Goal: Information Seeking & Learning: Learn about a topic

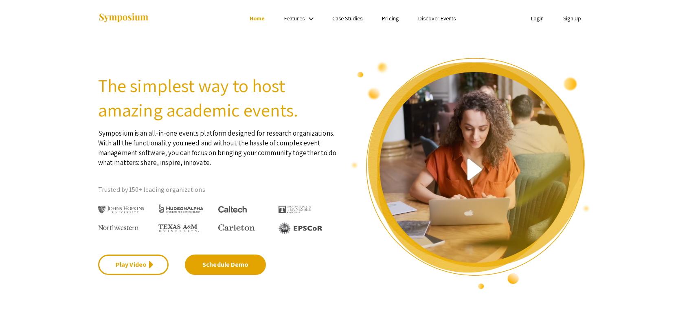
click at [532, 22] on link "Login" at bounding box center [537, 18] width 13 height 7
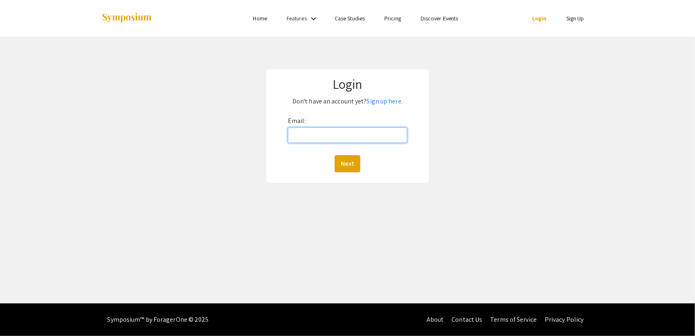
click at [328, 140] on input "Email:" at bounding box center [347, 134] width 119 height 15
click at [387, 98] on link "Sign up here." at bounding box center [385, 101] width 36 height 9
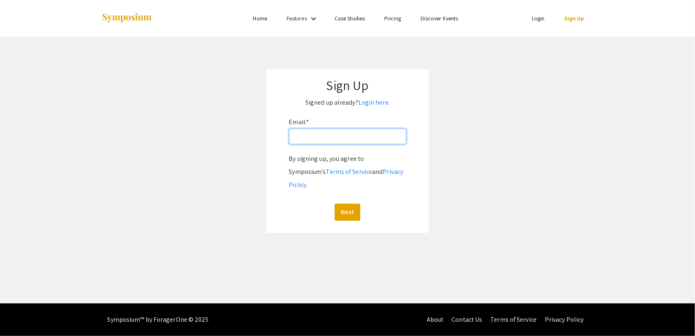
click at [376, 140] on input "Email: *" at bounding box center [347, 136] width 117 height 15
click at [376, 140] on input "mcdadmax" at bounding box center [347, 136] width 117 height 15
type input "[EMAIL_ADDRESS][DOMAIN_NAME]"
click at [345, 203] on button "Next" at bounding box center [347, 211] width 26 height 17
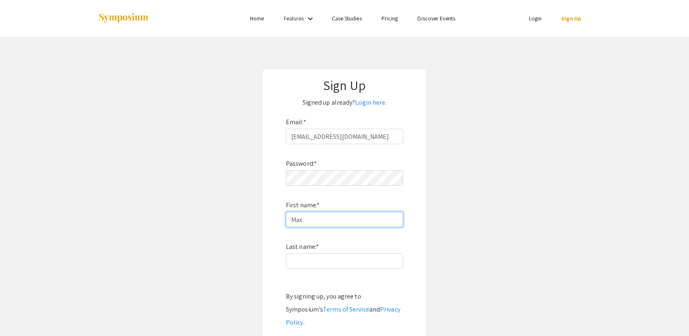
type input "Max"
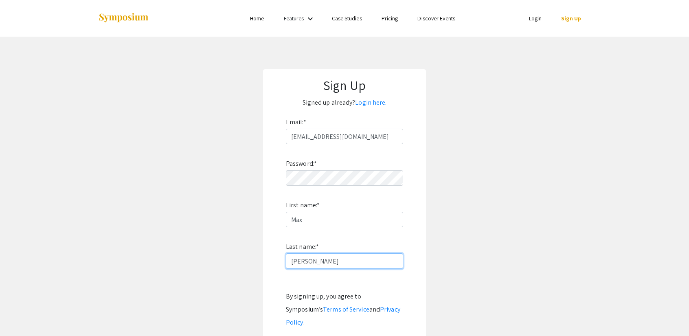
type input "[PERSON_NAME]"
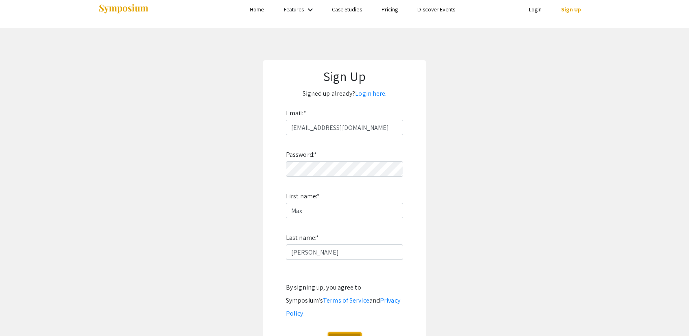
click button "Sign Up" at bounding box center [345, 340] width 34 height 17
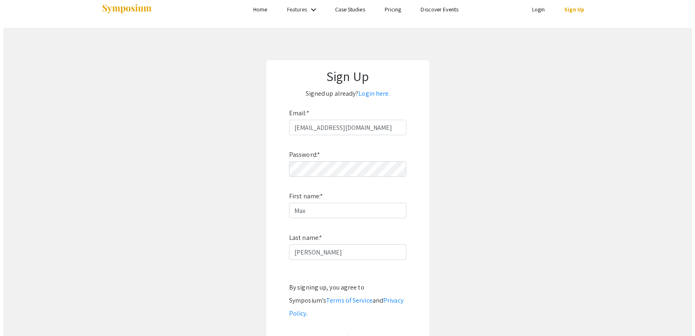
scroll to position [0, 0]
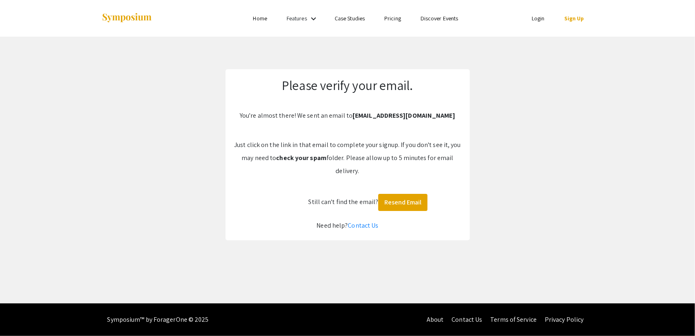
click at [502, 123] on app-signup "Please verify your email. You're almost there! We sent an email to [EMAIL_ADDRE…" at bounding box center [347, 154] width 695 height 171
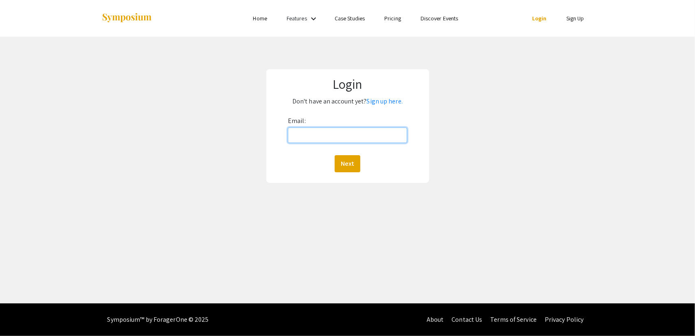
click at [346, 136] on input "Email:" at bounding box center [347, 134] width 119 height 15
type input "[EMAIL_ADDRESS][DOMAIN_NAME]"
click at [353, 161] on button "Next" at bounding box center [347, 163] width 26 height 17
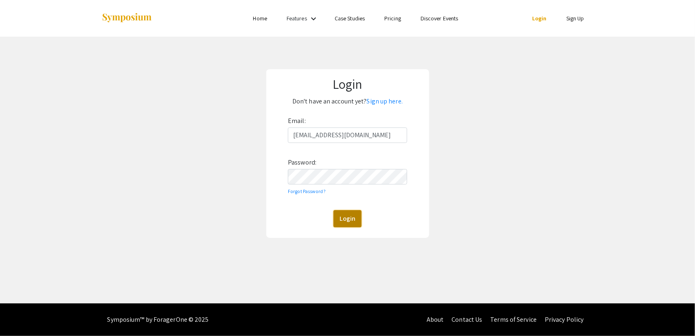
click at [339, 215] on button "Login" at bounding box center [347, 218] width 28 height 17
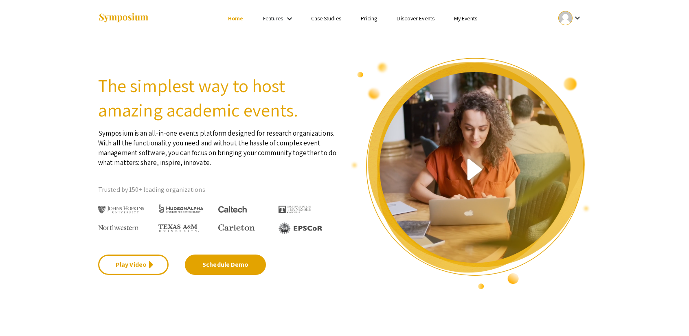
click at [283, 16] on div "Features keyboard_arrow_down" at bounding box center [279, 18] width 33 height 11
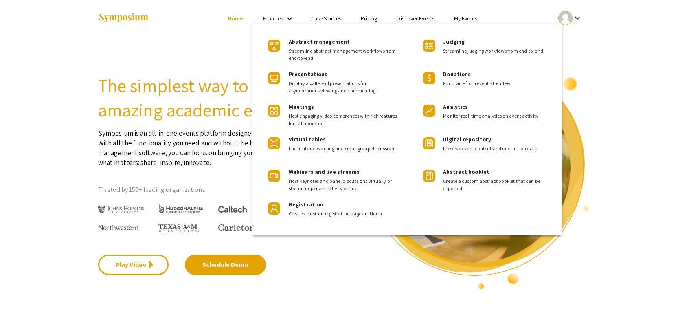
click at [201, 56] on div at bounding box center [344, 168] width 689 height 336
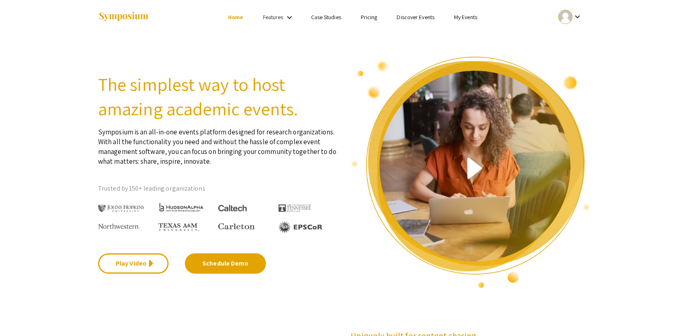
scroll to position [1, 0]
click at [423, 11] on ul "Skip navigation Home Features keyboard_arrow_down Case Studies Pricing Discover…" at bounding box center [344, 17] width 162 height 37
click at [419, 17] on link "Discover Events" at bounding box center [415, 16] width 38 height 7
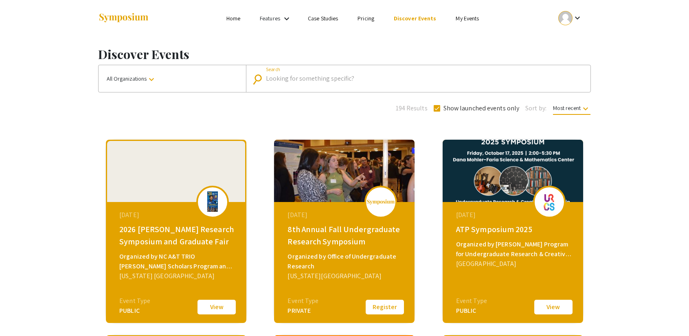
click at [321, 79] on input "Search" at bounding box center [422, 78] width 313 height 7
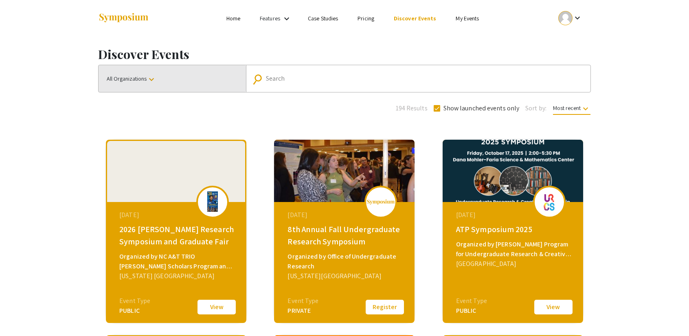
click at [204, 76] on button "All Organizations keyboard_arrow_down" at bounding box center [171, 78] width 147 height 27
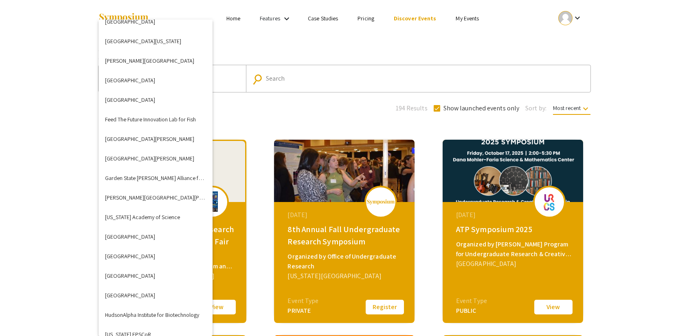
scroll to position [1808, 0]
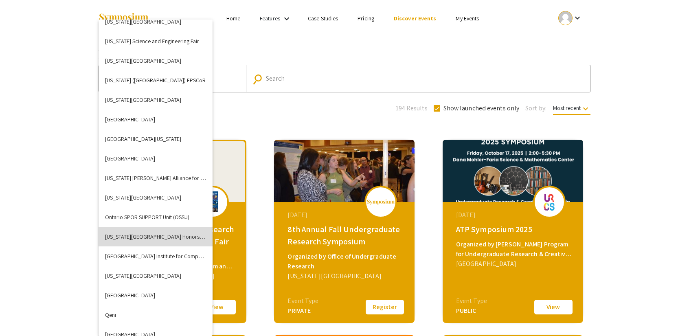
click at [181, 233] on button "Oregon State University Honors College" at bounding box center [155, 237] width 114 height 20
checkbox input "false"
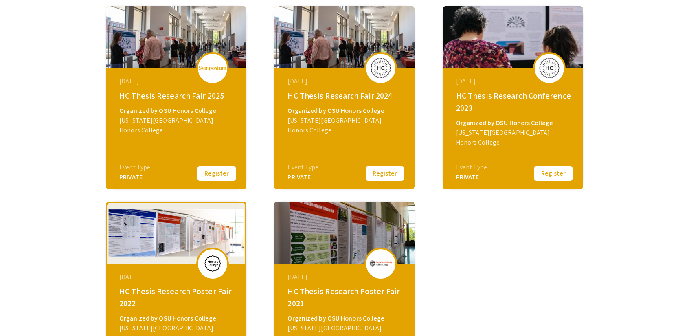
scroll to position [135, 0]
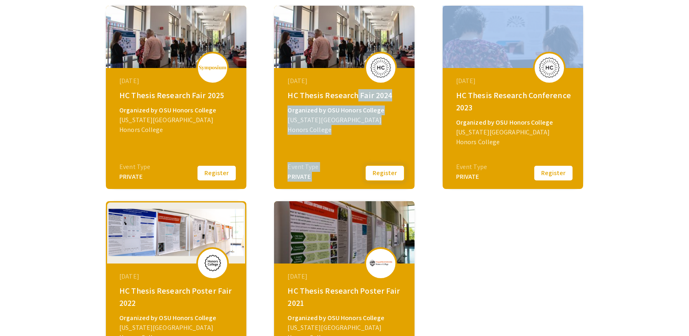
drag, startPoint x: 352, startPoint y: 88, endPoint x: 379, endPoint y: 166, distance: 81.8
click at [379, 166] on div "March 28, 2024 HC Thesis Research Fair 2024 Organized by OSU Honors College Ore…" at bounding box center [345, 119] width 140 height 102
click at [365, 143] on div "March 28, 2024 HC Thesis Research Fair 2024 Organized by OSU Honors College Ore…" at bounding box center [345, 119] width 140 height 102
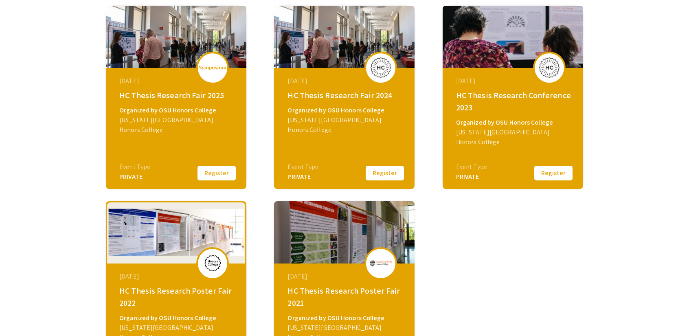
click at [381, 177] on button "Register" at bounding box center [384, 172] width 41 height 17
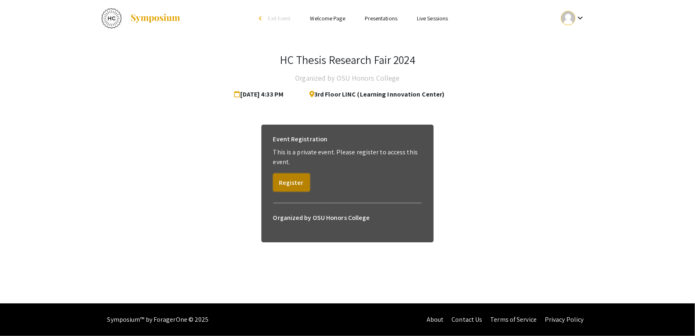
click at [295, 179] on button "Register" at bounding box center [291, 182] width 37 height 18
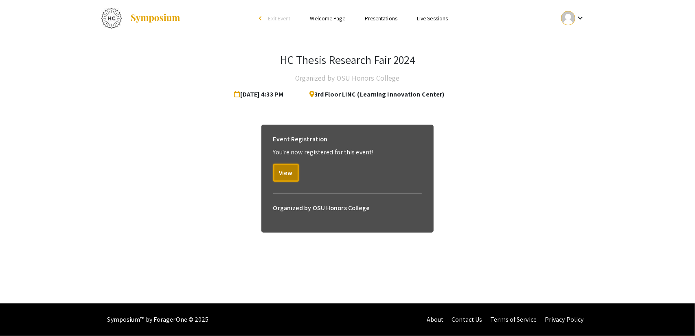
click at [295, 179] on button "View" at bounding box center [286, 173] width 26 height 18
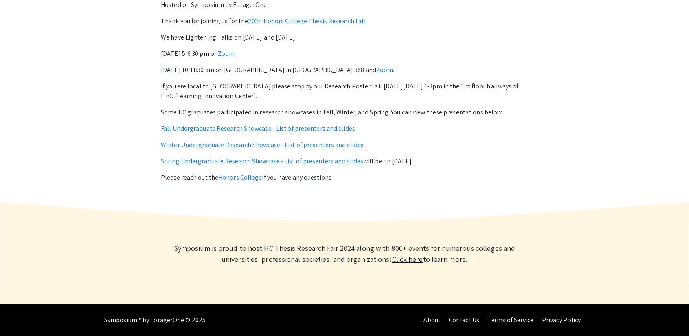
scroll to position [342, 0]
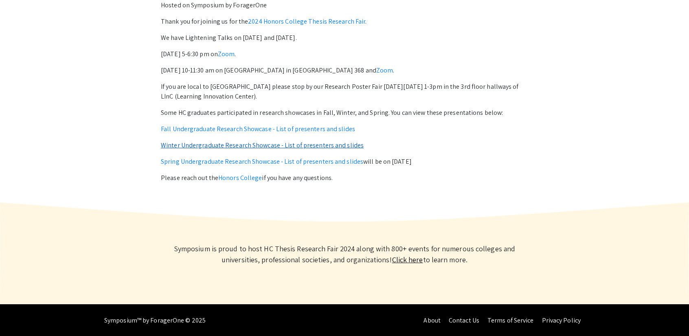
click at [255, 146] on link "Winter Undergraduate Research Showcase - List of presenters and slides" at bounding box center [262, 145] width 203 height 9
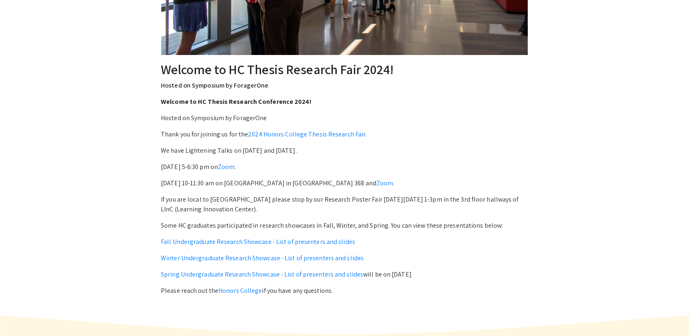
click at [431, 157] on div "Welcome to HC Thesis Research Conference 2024! Hosted on Symposium by ForagerOn…" at bounding box center [344, 196] width 367 height 199
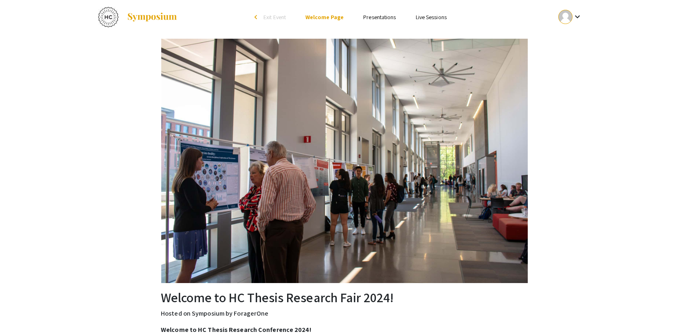
scroll to position [0, 0]
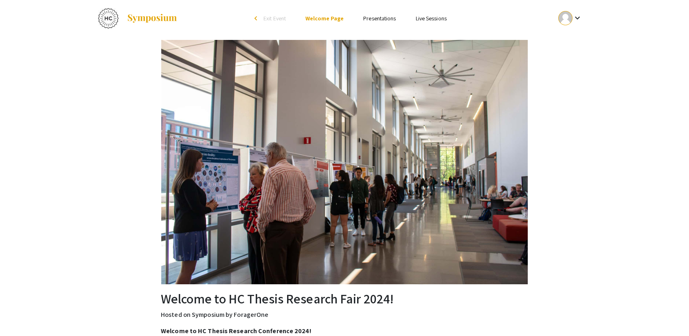
click at [377, 17] on link "Presentations" at bounding box center [379, 18] width 33 height 7
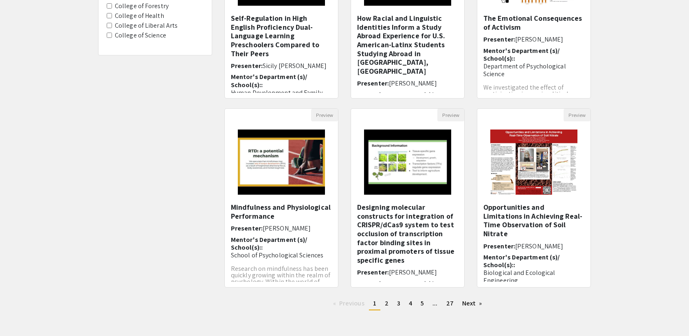
scroll to position [203, 0]
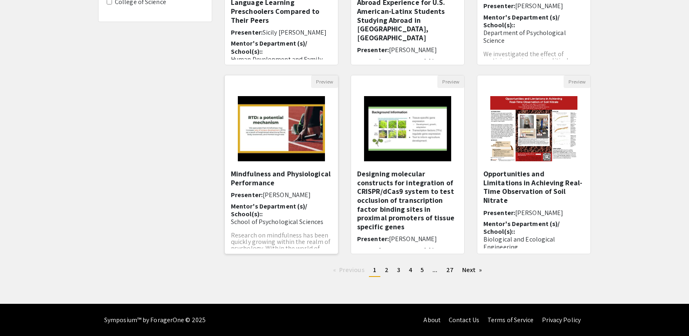
click at [308, 177] on h5 "Mindfulness and Physiological Performance" at bounding box center [281, 177] width 101 height 17
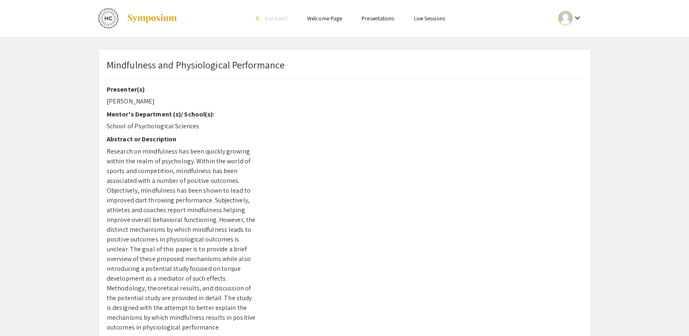
scroll to position [203, 0]
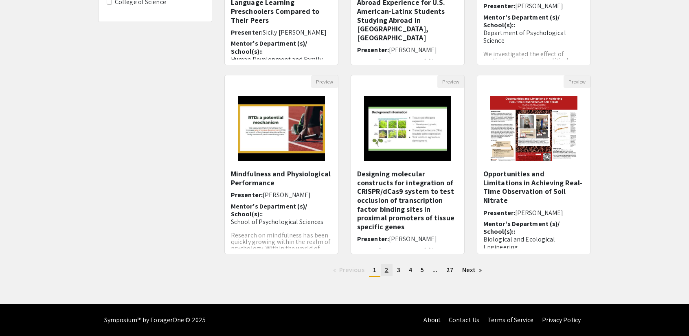
click at [385, 267] on span "2" at bounding box center [387, 269] width 4 height 9
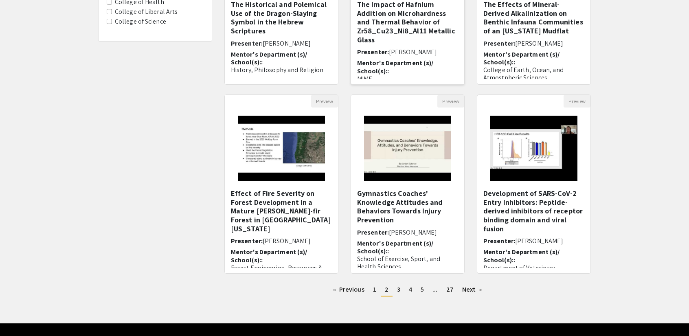
scroll to position [203, 0]
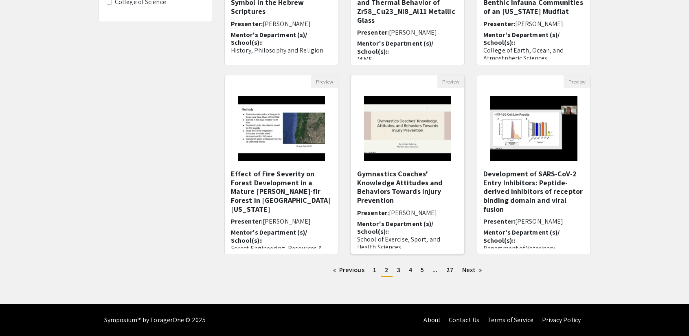
click at [414, 193] on h5 "Gymnastics Coaches' Knowledge Attitudes and Behaviors Towards Injury Prevention" at bounding box center [407, 186] width 101 height 35
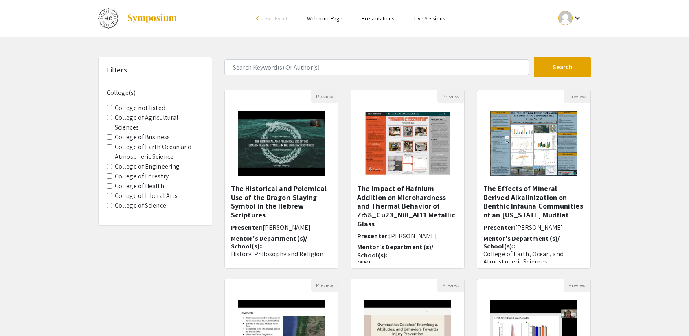
scroll to position [203, 0]
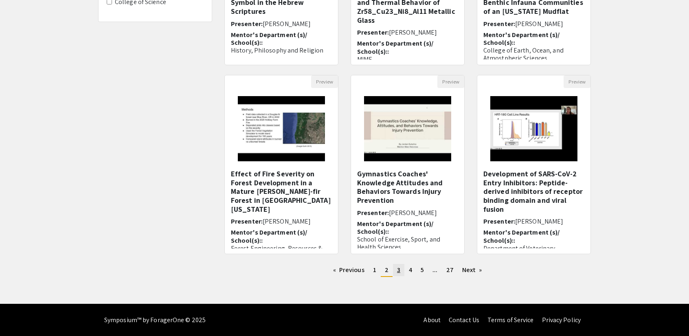
click at [396, 266] on link "page 3" at bounding box center [398, 270] width 11 height 12
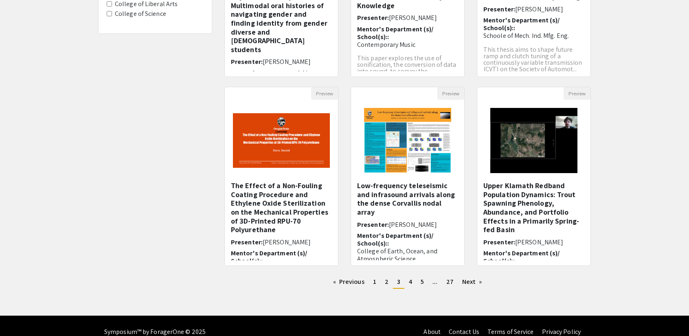
scroll to position [194, 0]
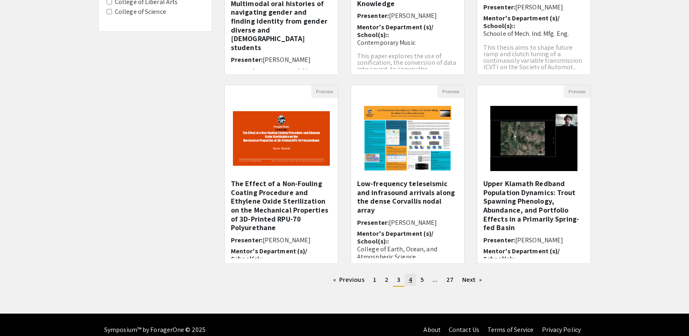
click at [415, 280] on link "page 4" at bounding box center [409, 279] width 11 height 12
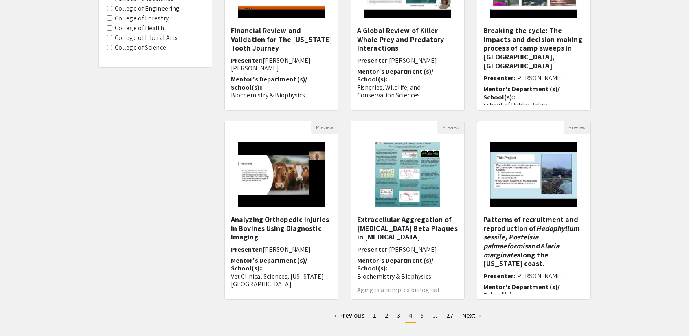
scroll to position [160, 0]
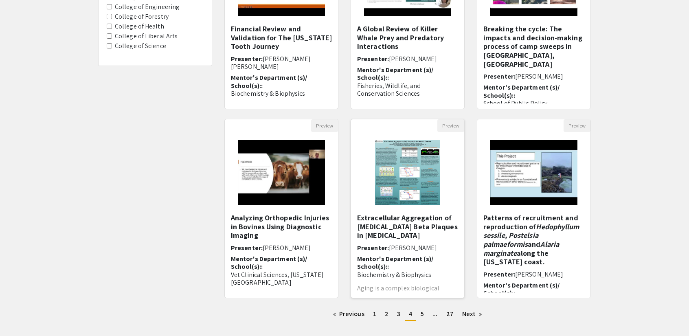
click at [396, 223] on h5 "Extracellular Aggregation of Amyloid Beta Plaques in Alzheimer's Disease" at bounding box center [407, 226] width 101 height 26
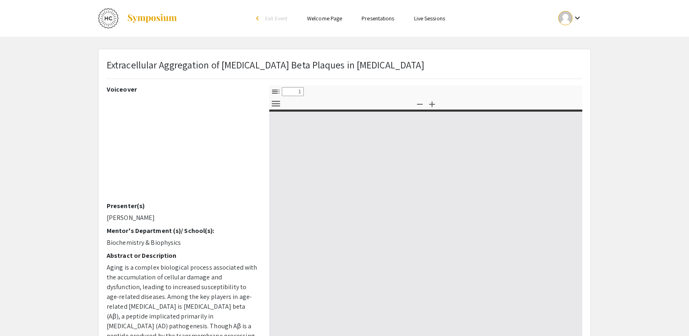
select select "custom"
type input "0"
select select "custom"
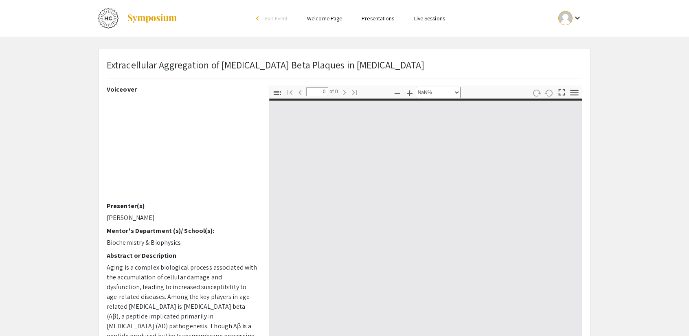
type input "1"
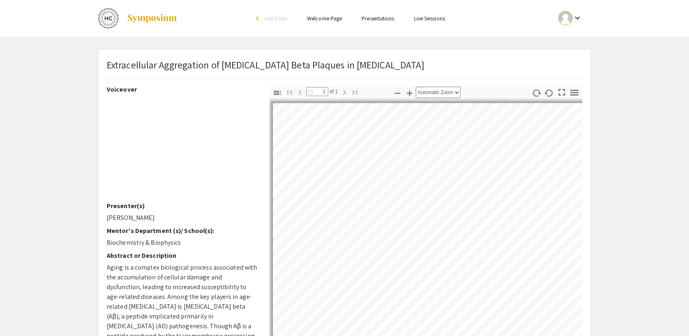
select select "auto"
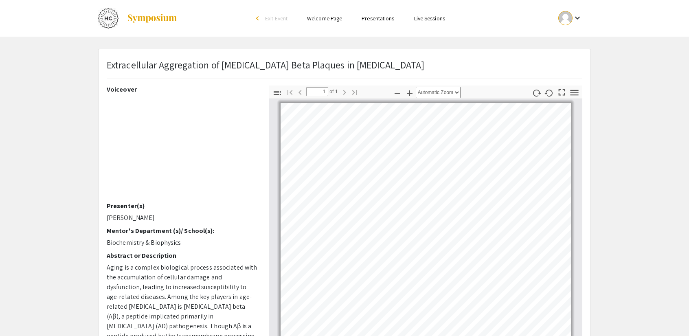
click at [329, 18] on link "Welcome Page" at bounding box center [324, 18] width 35 height 7
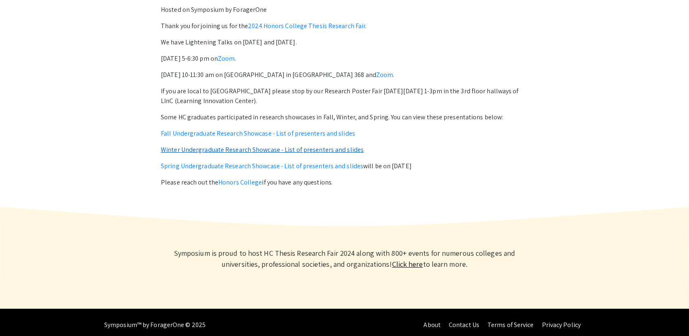
scroll to position [342, 0]
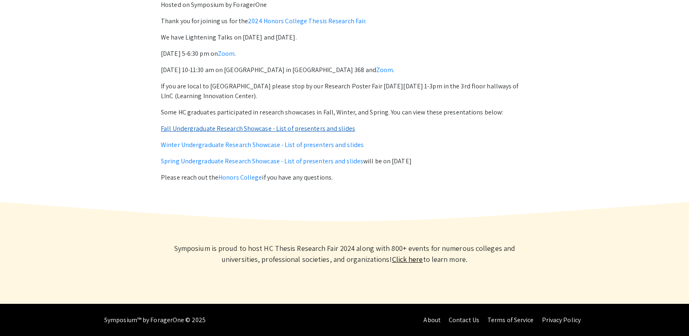
click at [255, 127] on link "Fall Undergraduate Research Showcase - List of presenters and slides" at bounding box center [258, 128] width 194 height 9
